Goal: Transaction & Acquisition: Purchase product/service

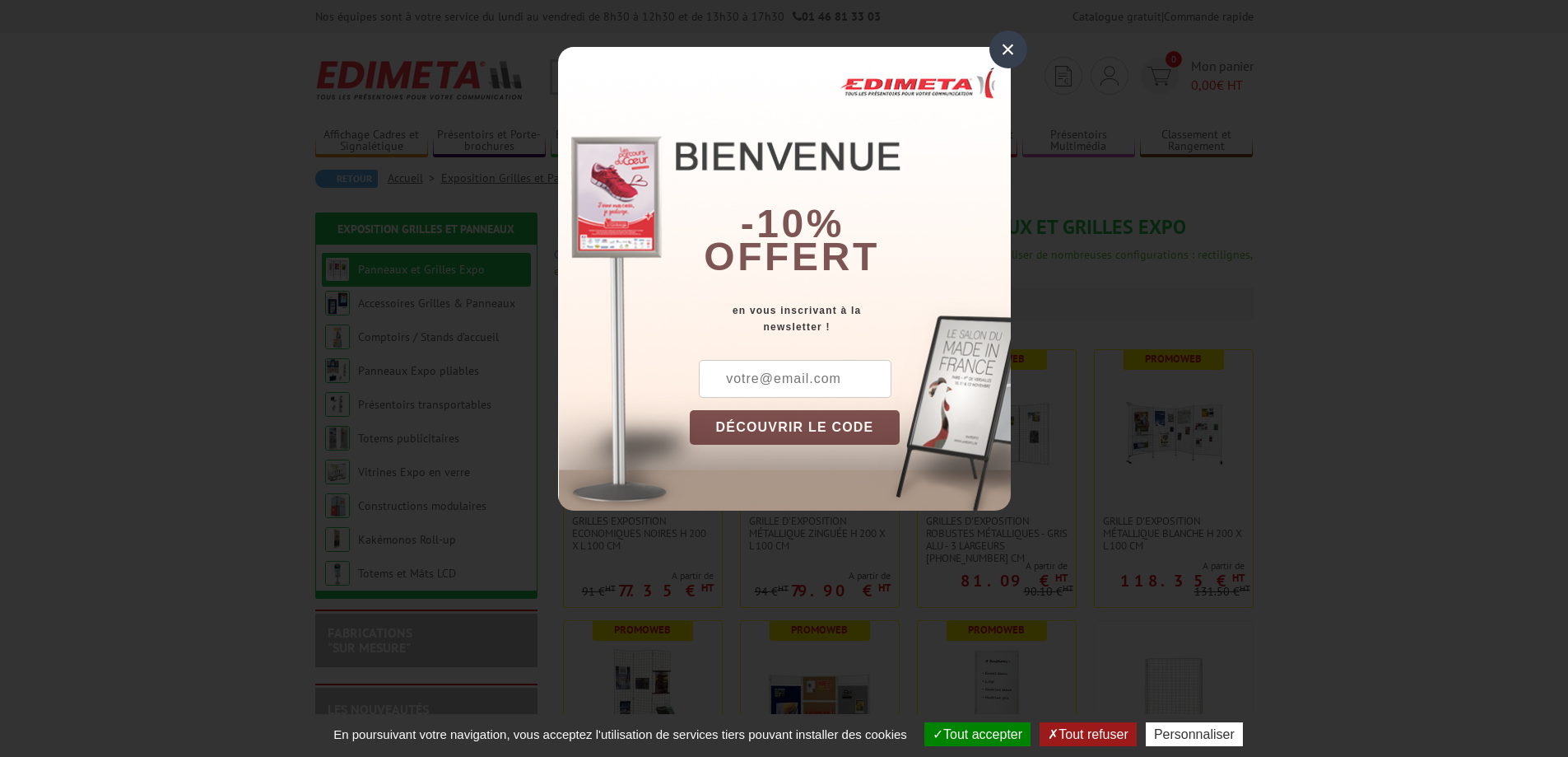
click at [1017, 56] on div "×" at bounding box center [1008, 49] width 38 height 38
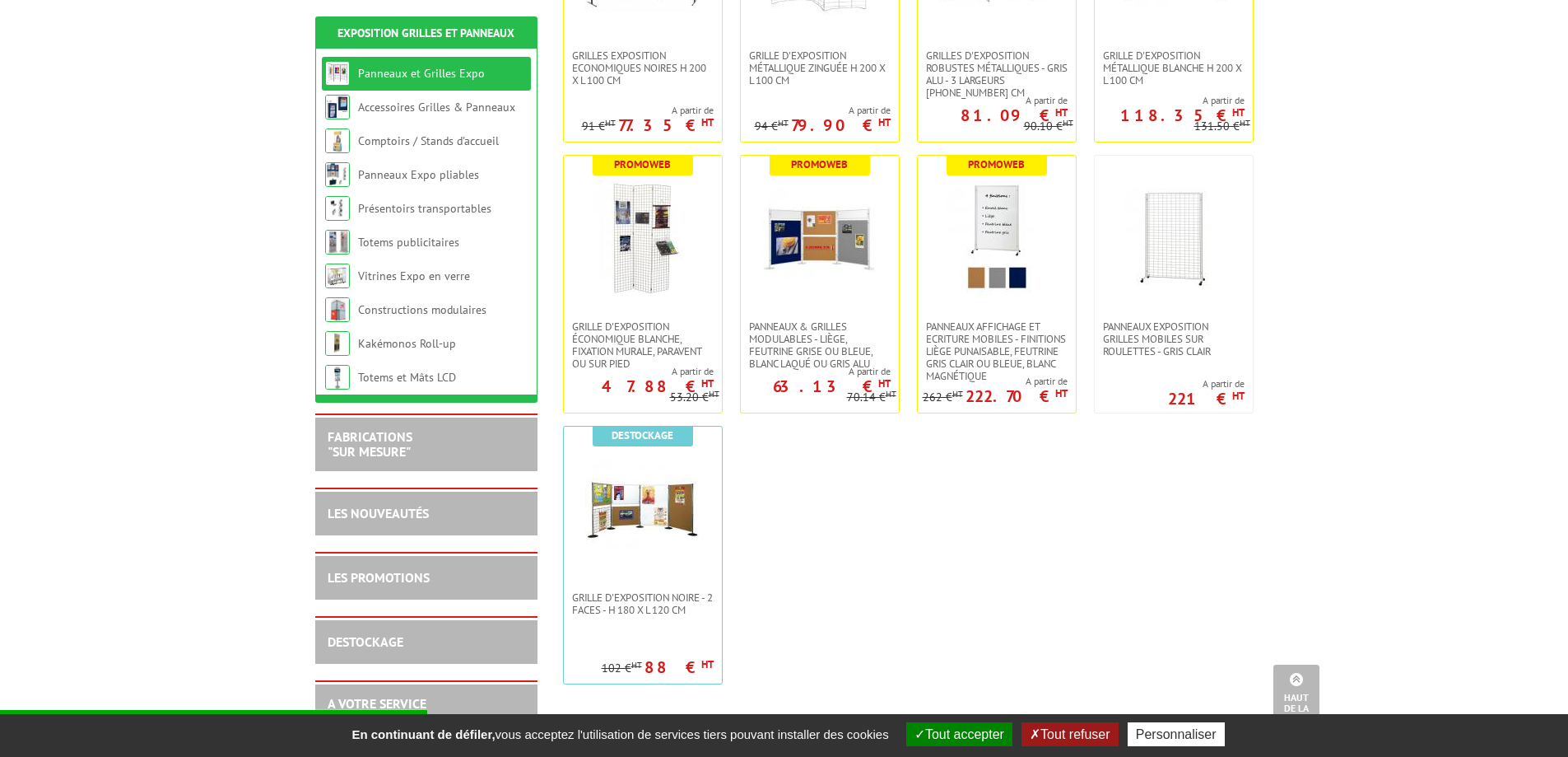
scroll to position [494, 0]
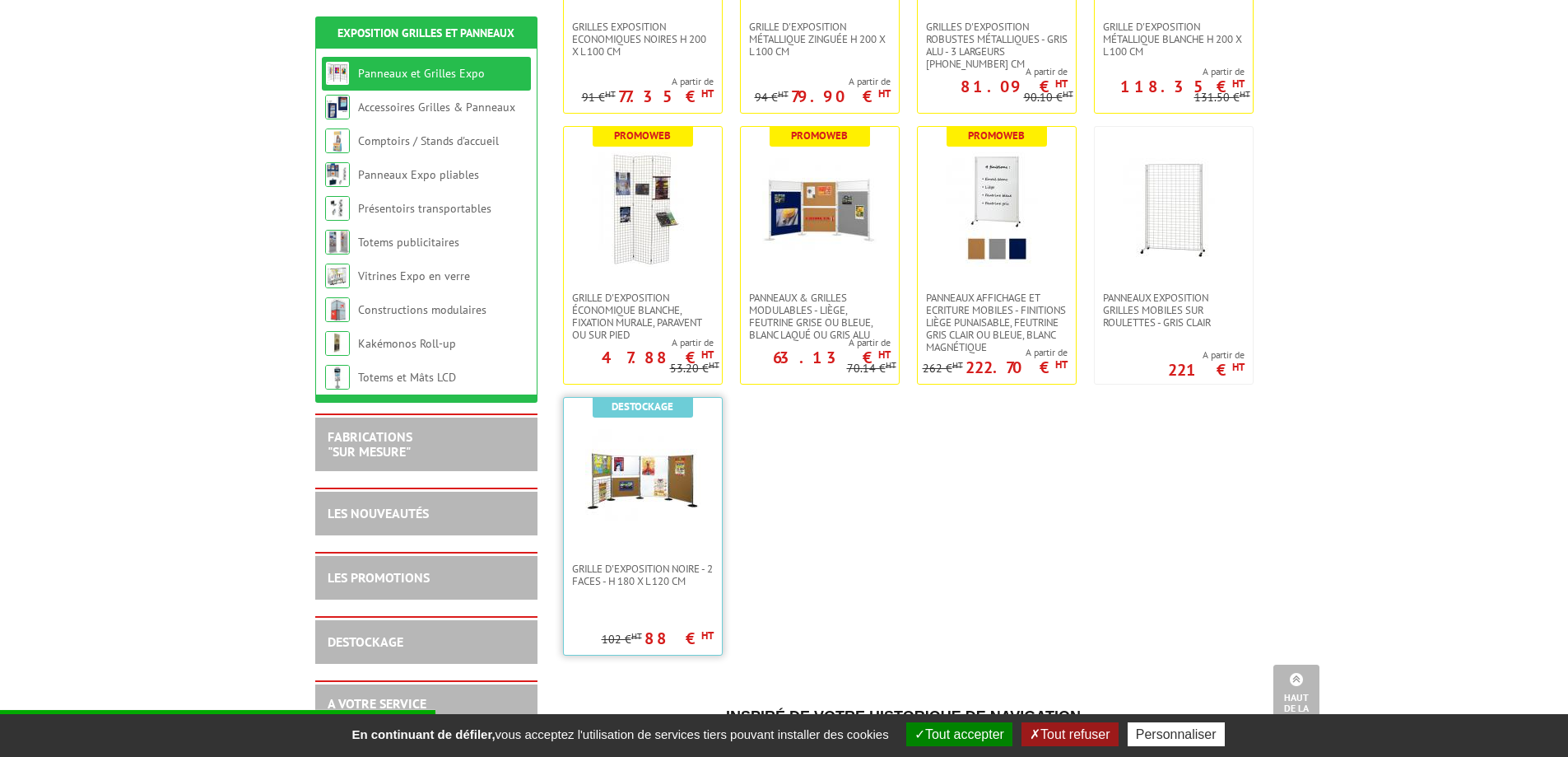
click at [654, 506] on img at bounding box center [642, 479] width 115 height 115
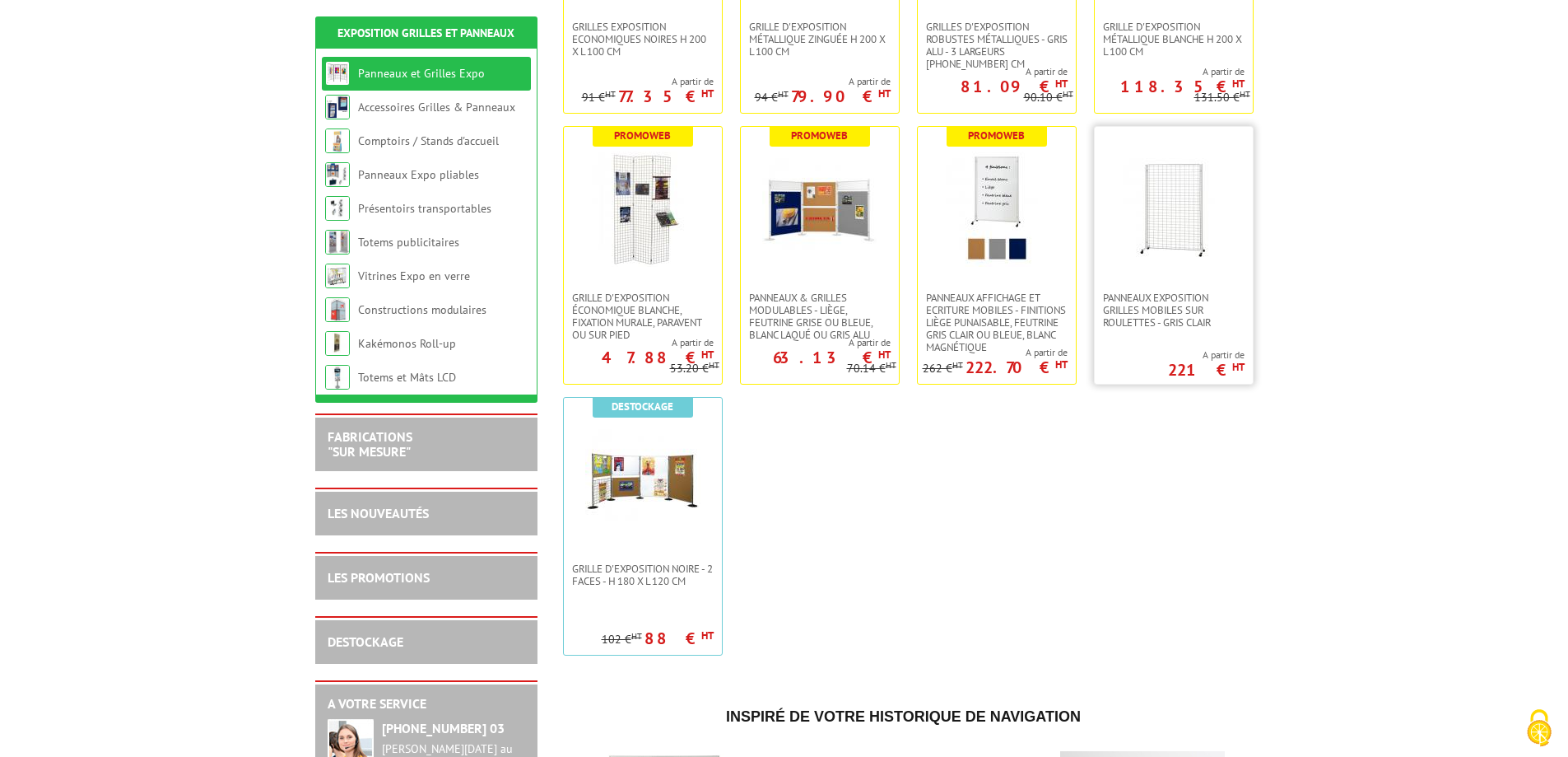
click at [1201, 218] on img at bounding box center [1174, 209] width 115 height 115
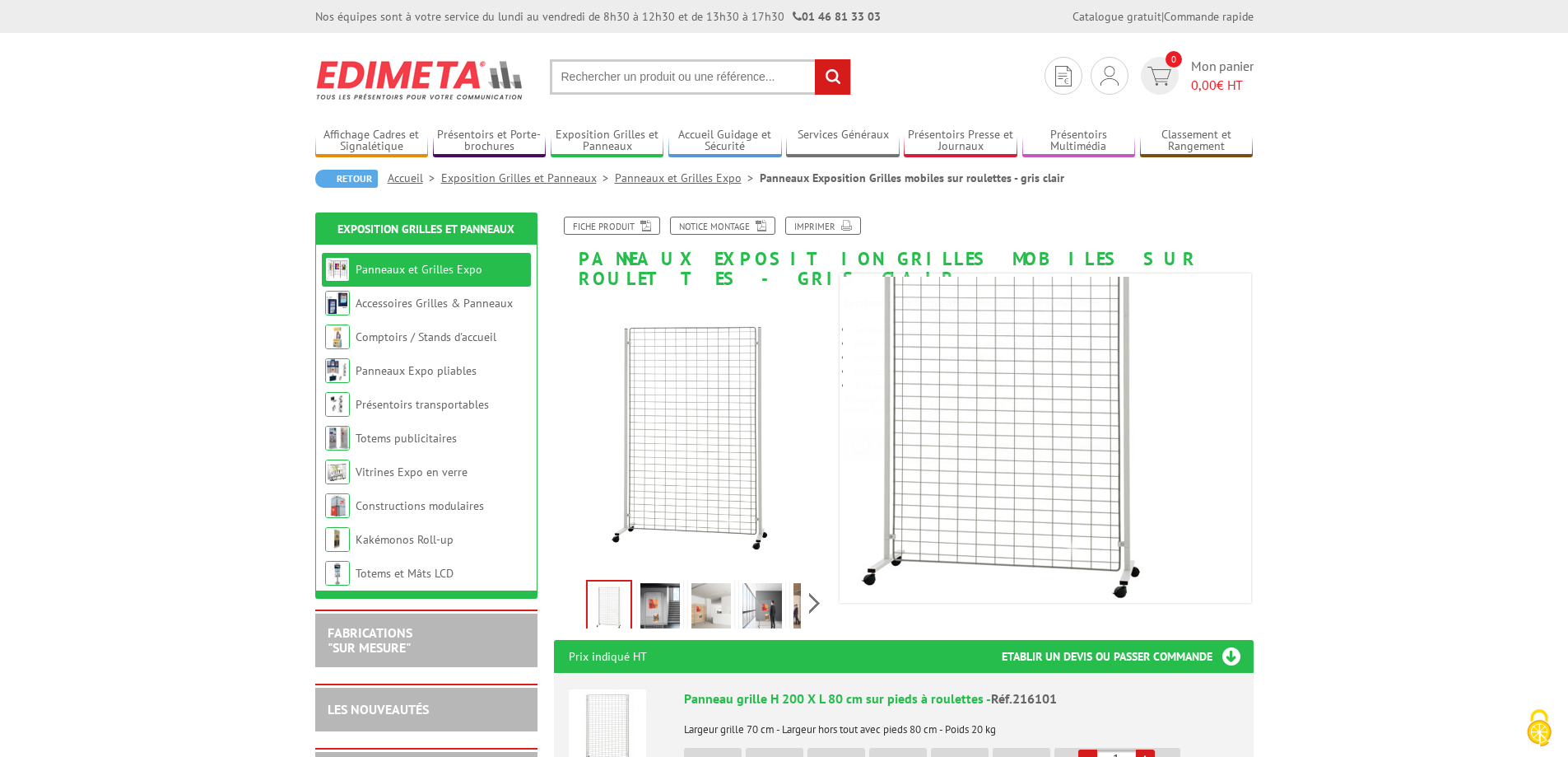
click at [647, 585] on img at bounding box center [660, 608] width 40 height 51
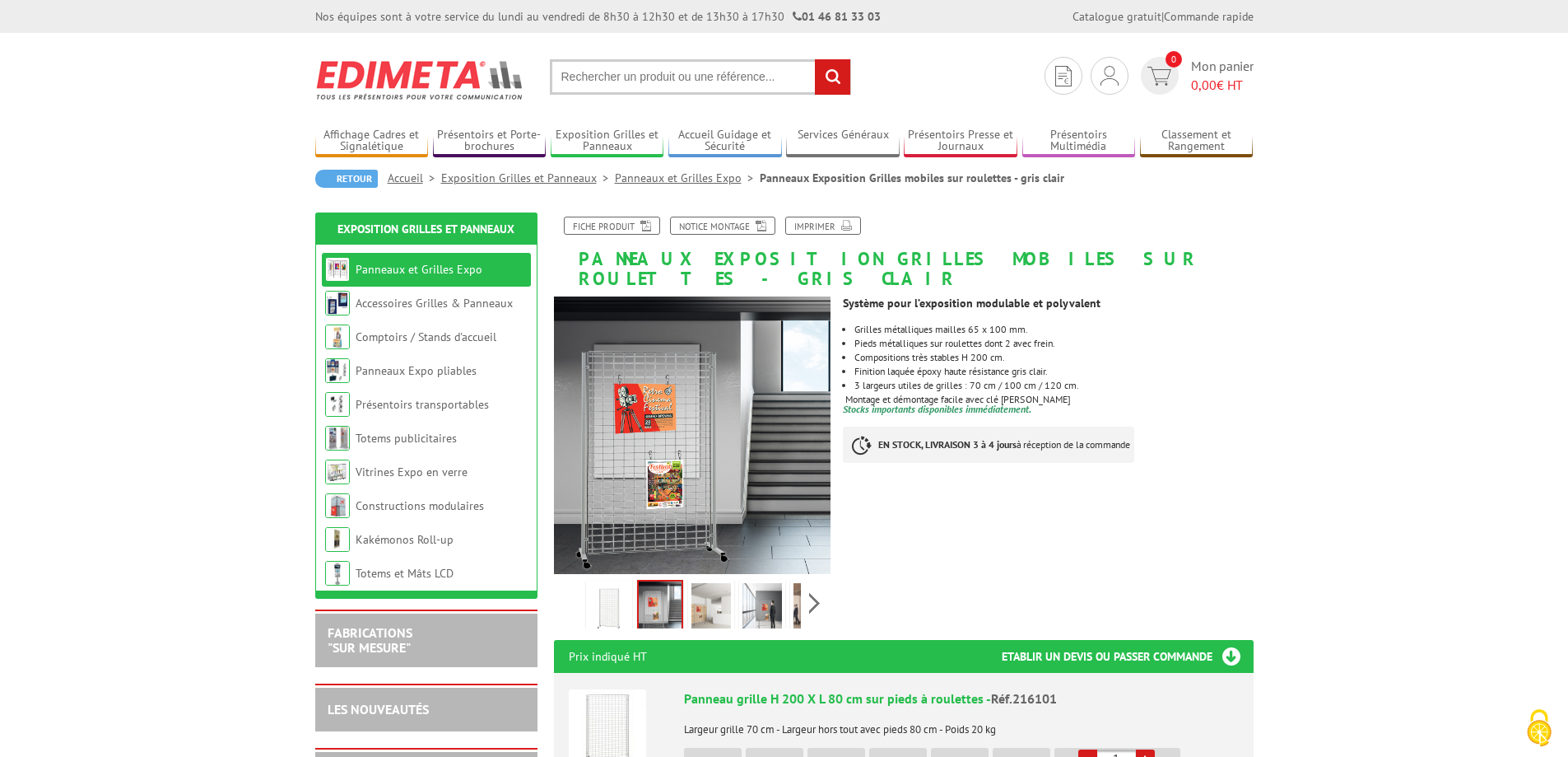
click at [703, 584] on img at bounding box center [710, 608] width 40 height 51
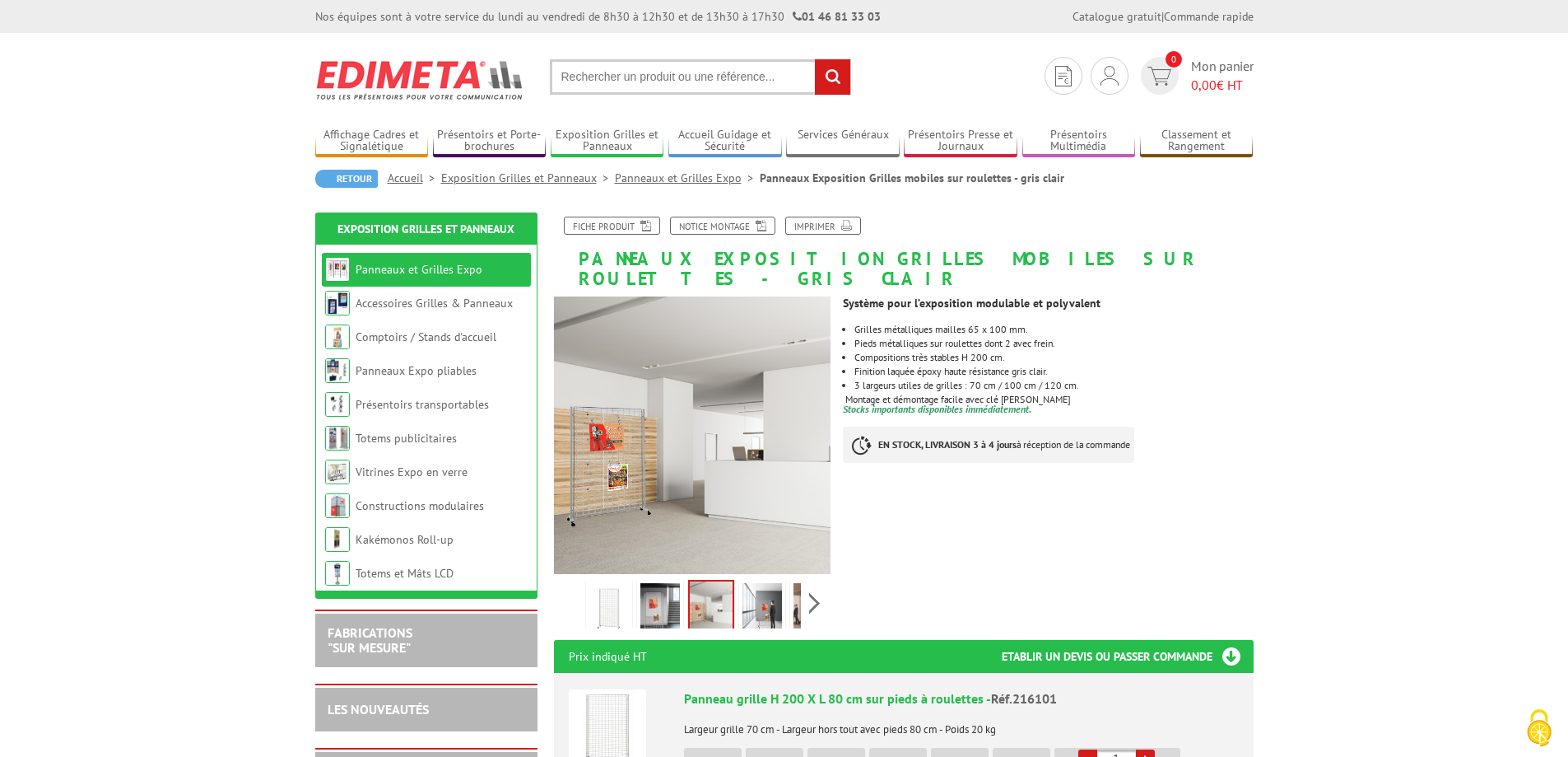
click at [768, 583] on img at bounding box center [762, 608] width 40 height 51
